Goal: Navigation & Orientation: Find specific page/section

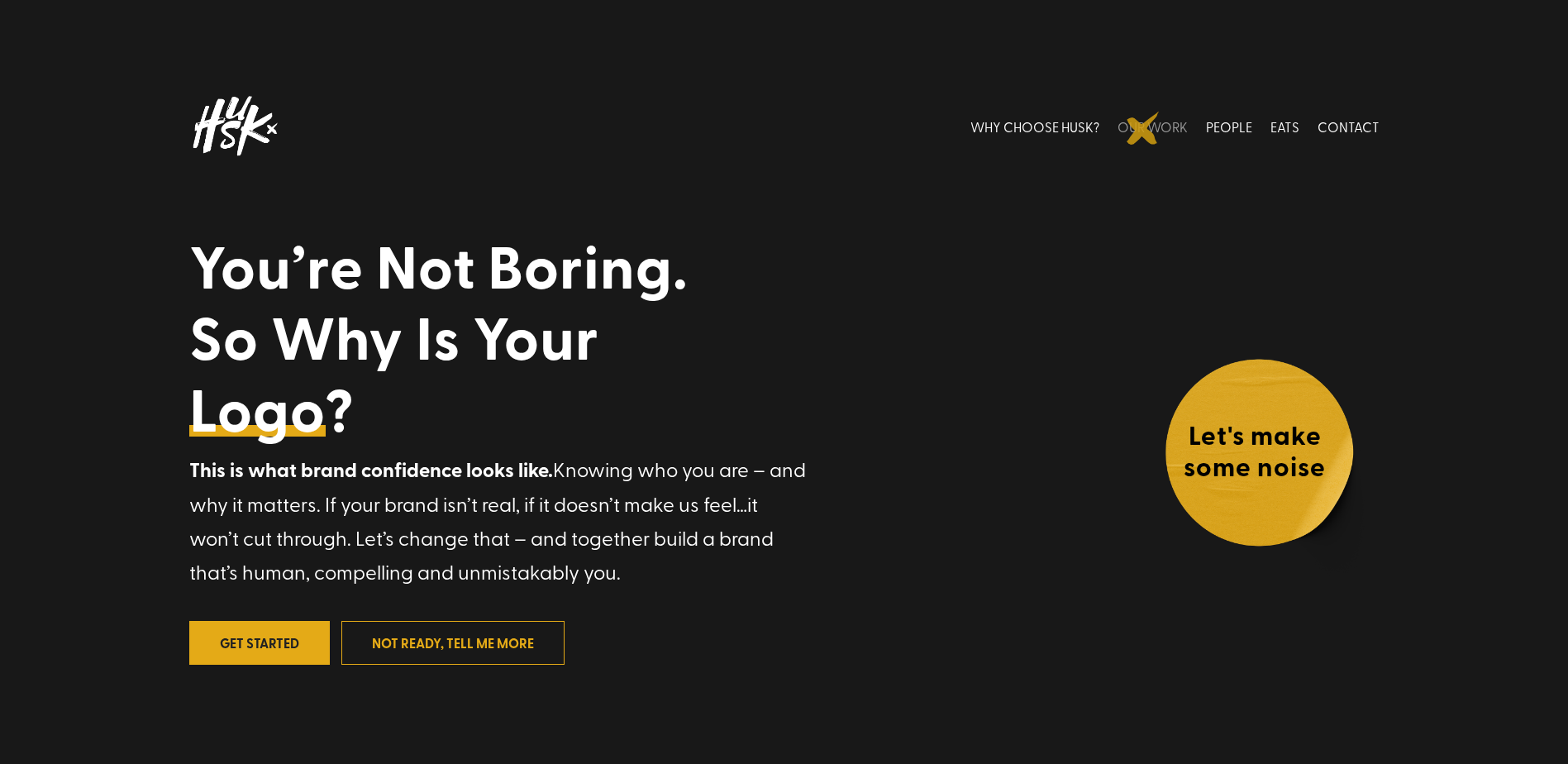
click at [1143, 128] on link "OUR WORK" at bounding box center [1153, 126] width 70 height 74
